Goal: Find specific page/section: Find specific page/section

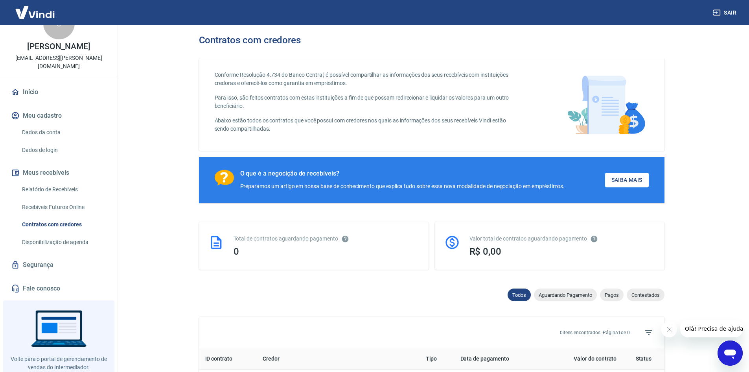
scroll to position [36, 0]
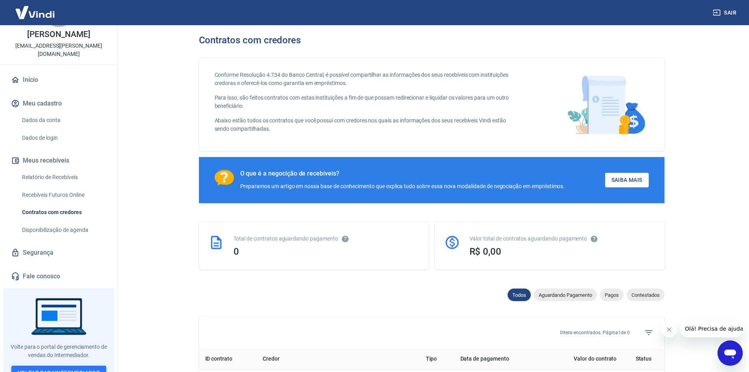
click at [51, 365] on link "Voltar para Intermediador" at bounding box center [58, 372] width 95 height 15
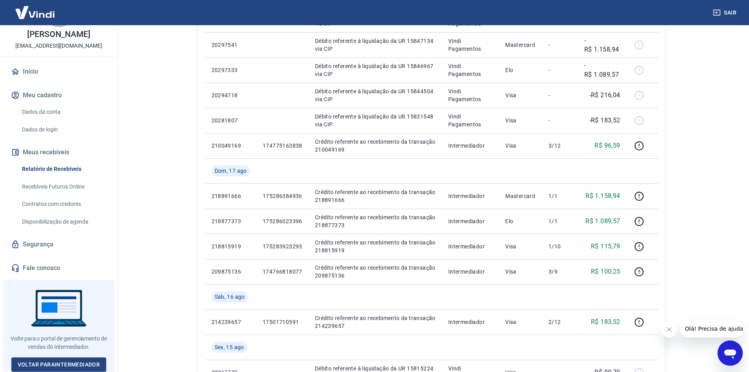
scroll to position [230, 0]
click at [41, 361] on link "Voltar para Intermediador" at bounding box center [58, 364] width 95 height 15
